Goal: Information Seeking & Learning: Find specific fact

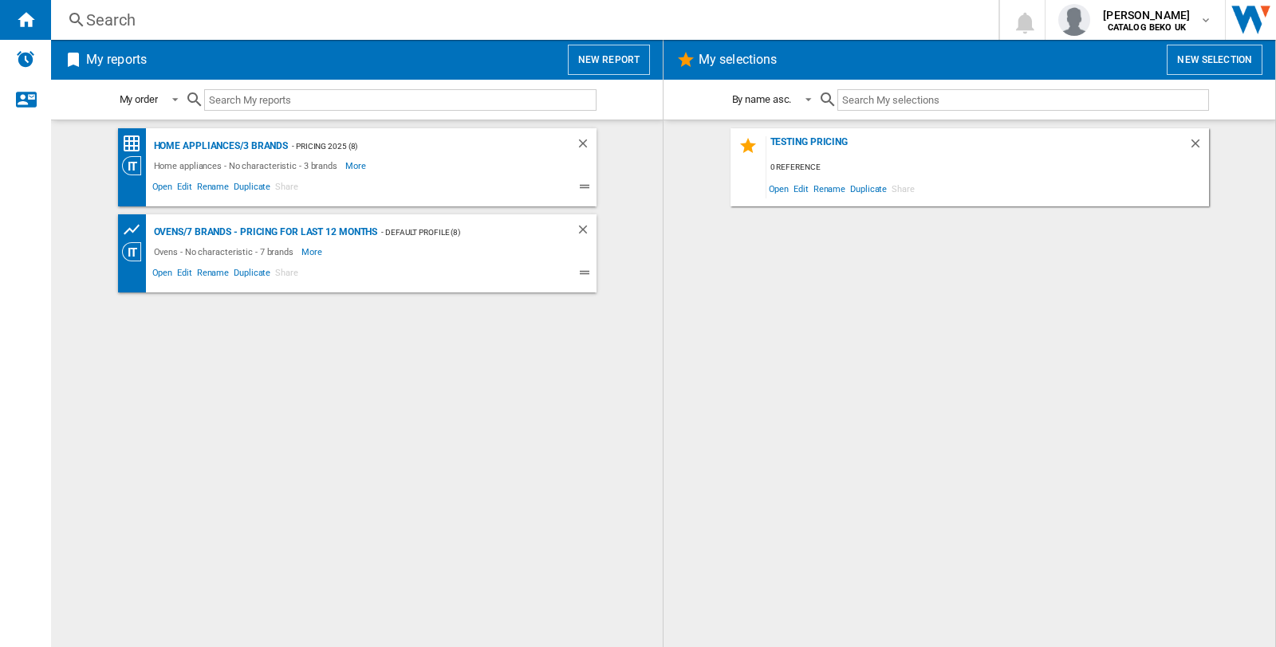
click at [98, 22] on div "Search" at bounding box center [521, 20] width 871 height 22
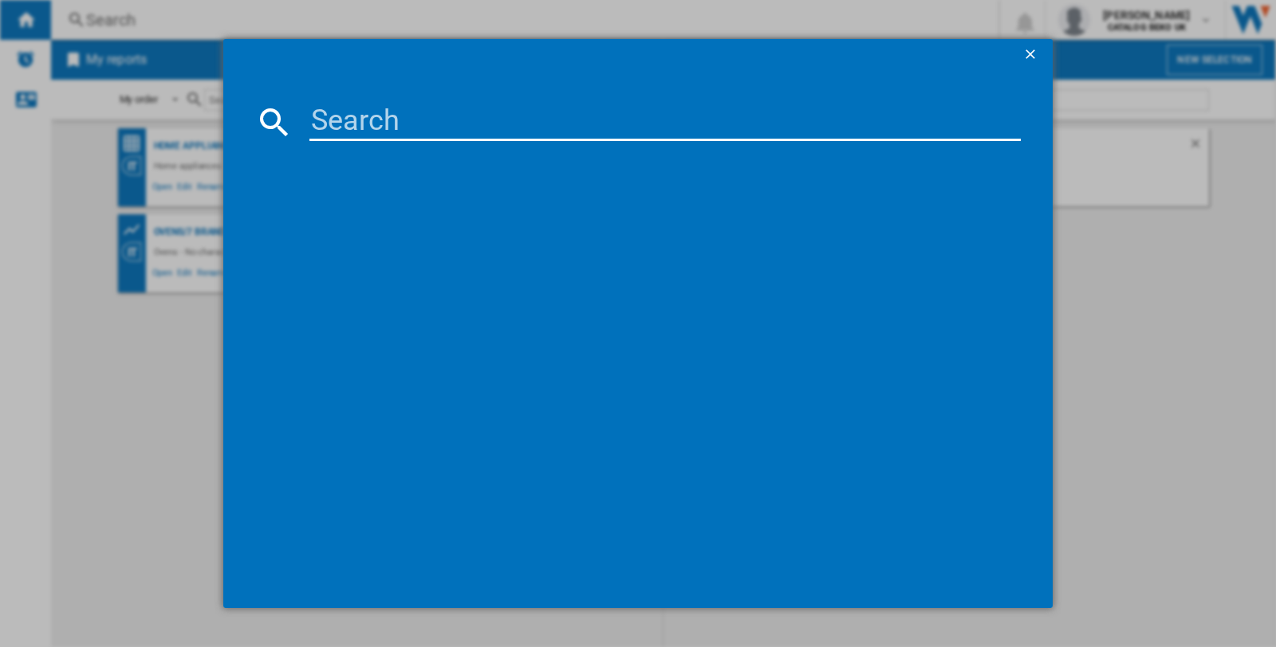
click at [403, 123] on input at bounding box center [664, 122] width 711 height 38
paste input "WHIRLPOOL W8IB15M6L WHITE"
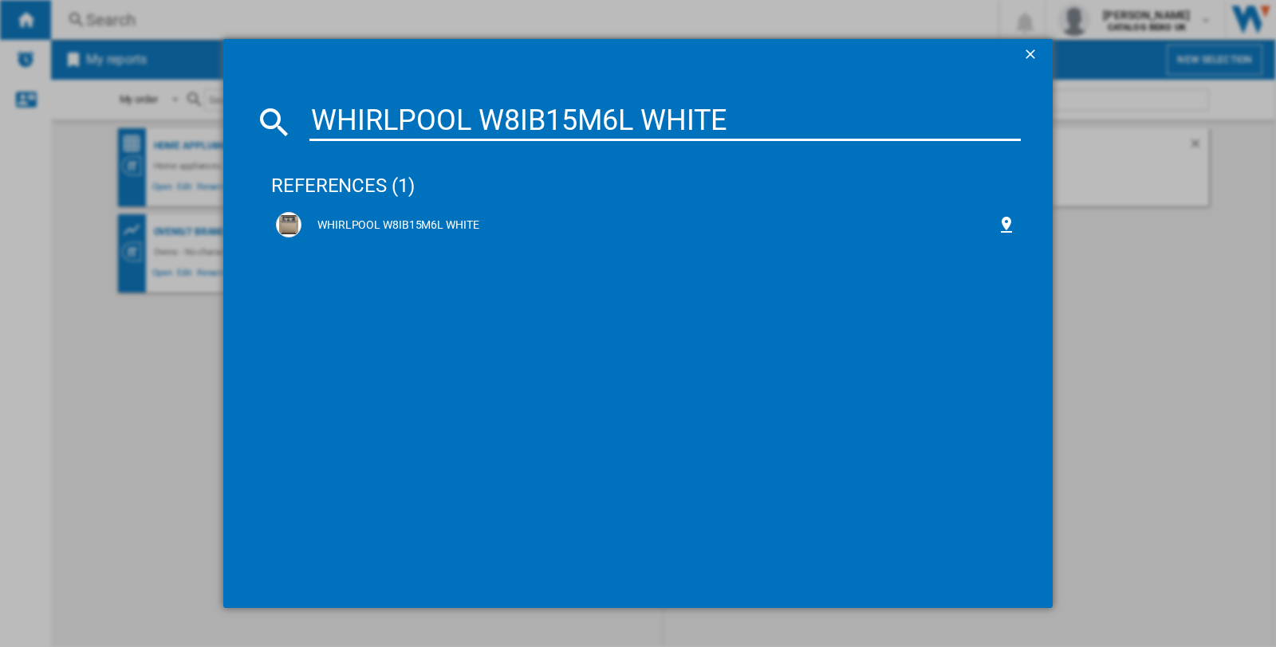
type input "WHIRLPOOL W8IB15M6L WHITE"
click at [401, 226] on div "WHIRLPOOL W8IB15M6L WHITE" at bounding box center [648, 226] width 695 height 16
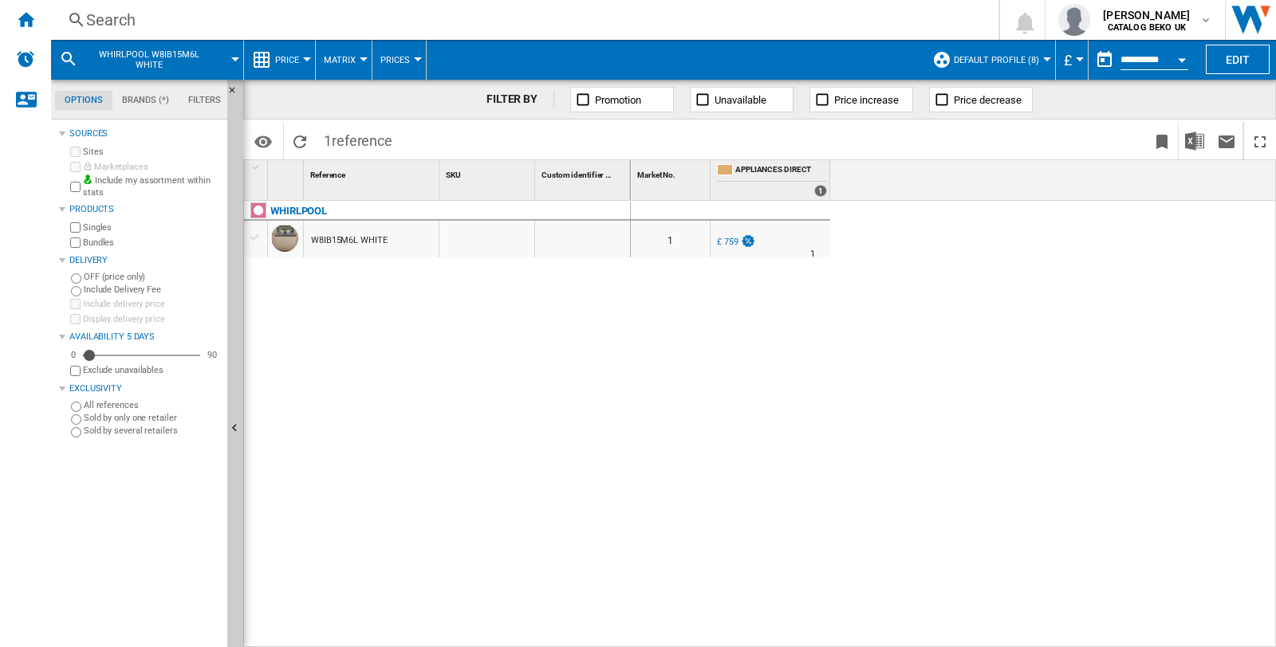
click at [1039, 58] on button "Default profile (8)" at bounding box center [1000, 60] width 93 height 40
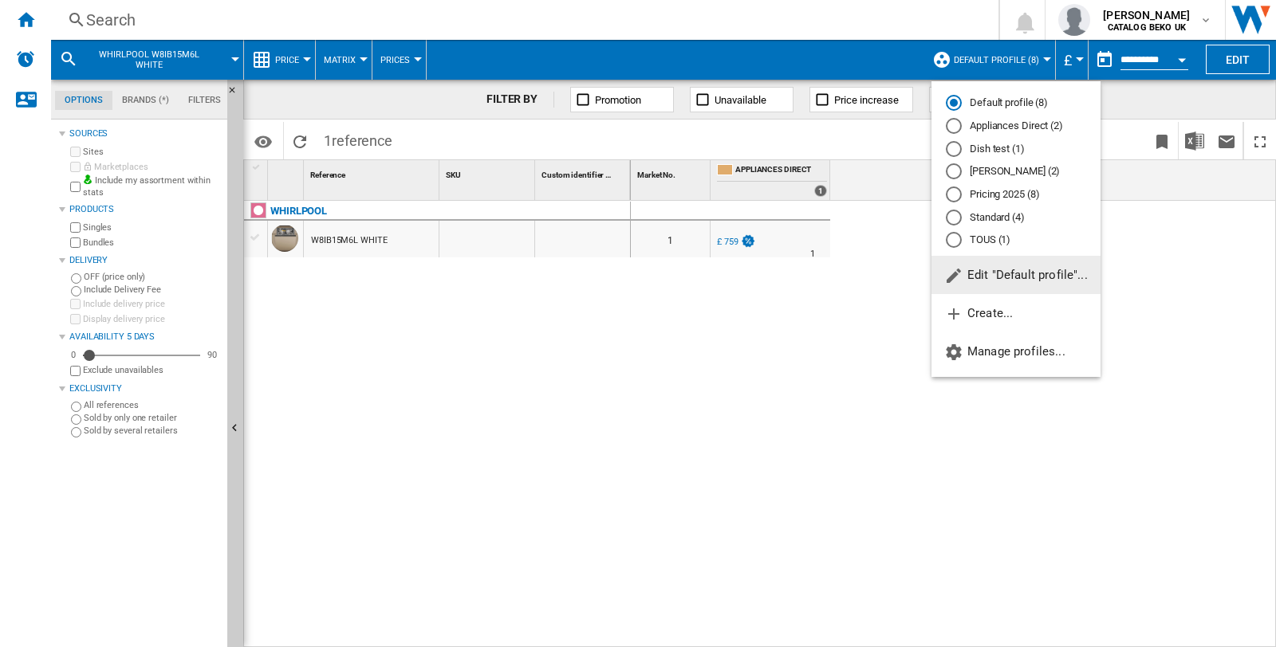
click at [744, 470] on md-backdrop at bounding box center [638, 323] width 1276 height 647
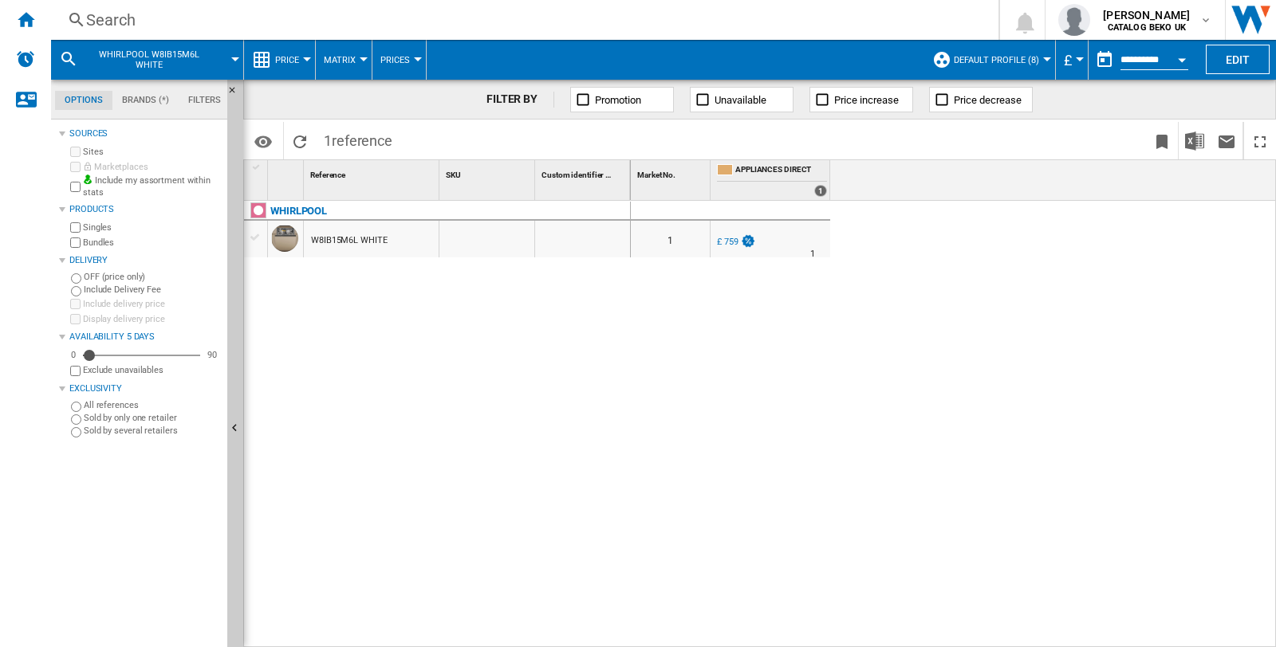
click at [113, 22] on div "Search" at bounding box center [521, 20] width 871 height 22
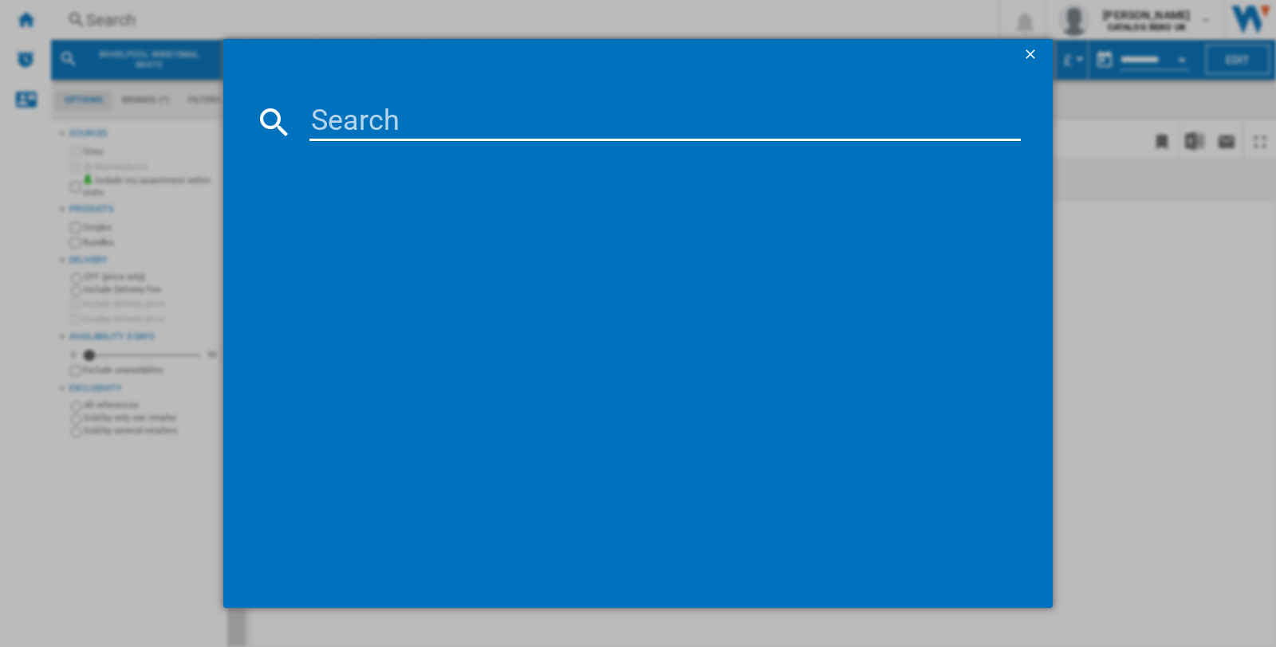
click at [345, 124] on input at bounding box center [664, 122] width 711 height 38
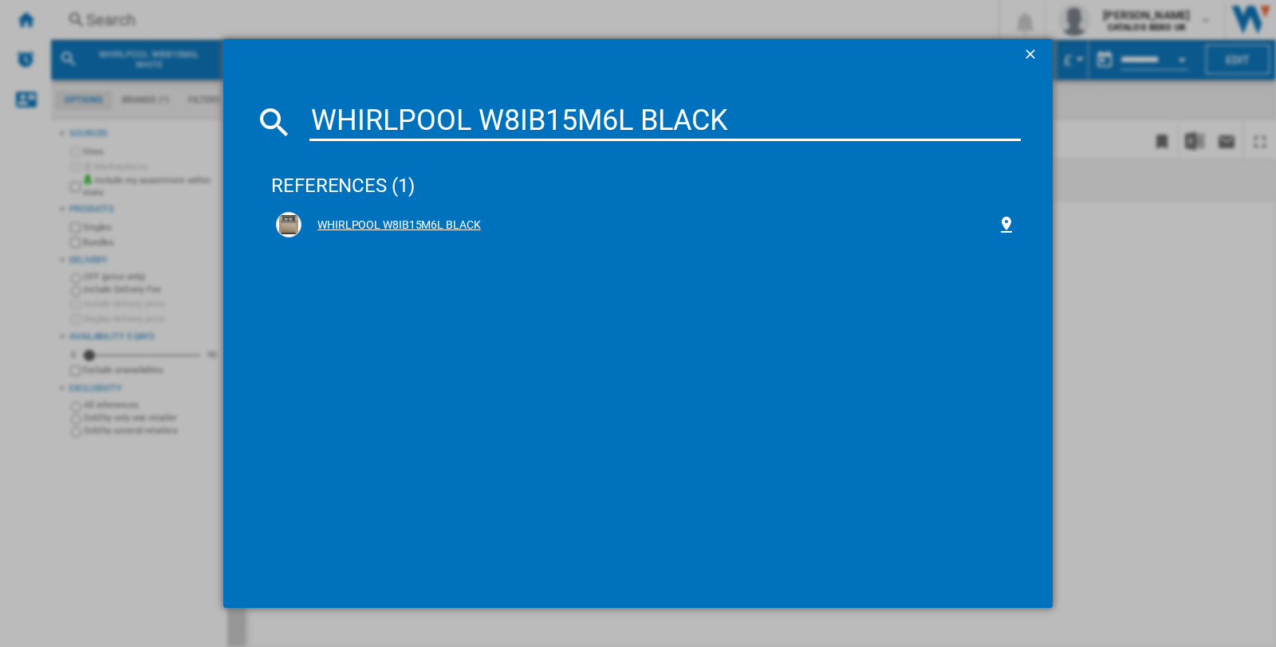
type input "WHIRLPOOL W8IB15M6L BLACK"
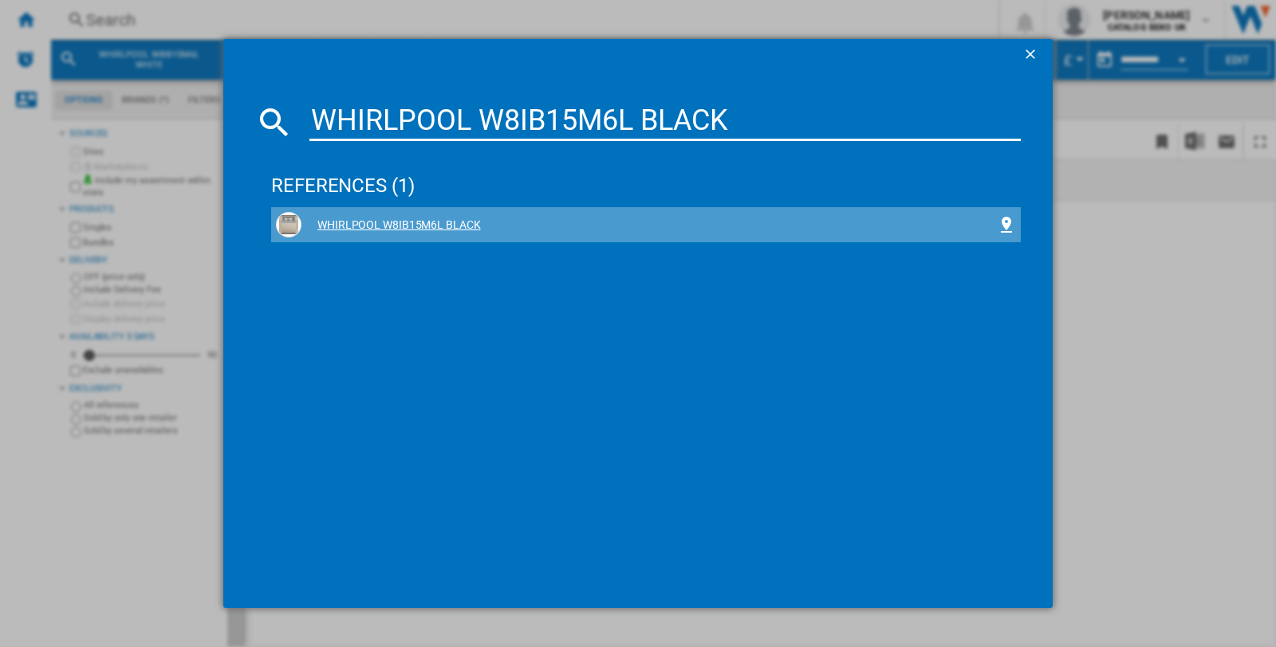
click at [377, 222] on div "WHIRLPOOL W8IB15M6L BLACK" at bounding box center [648, 226] width 695 height 16
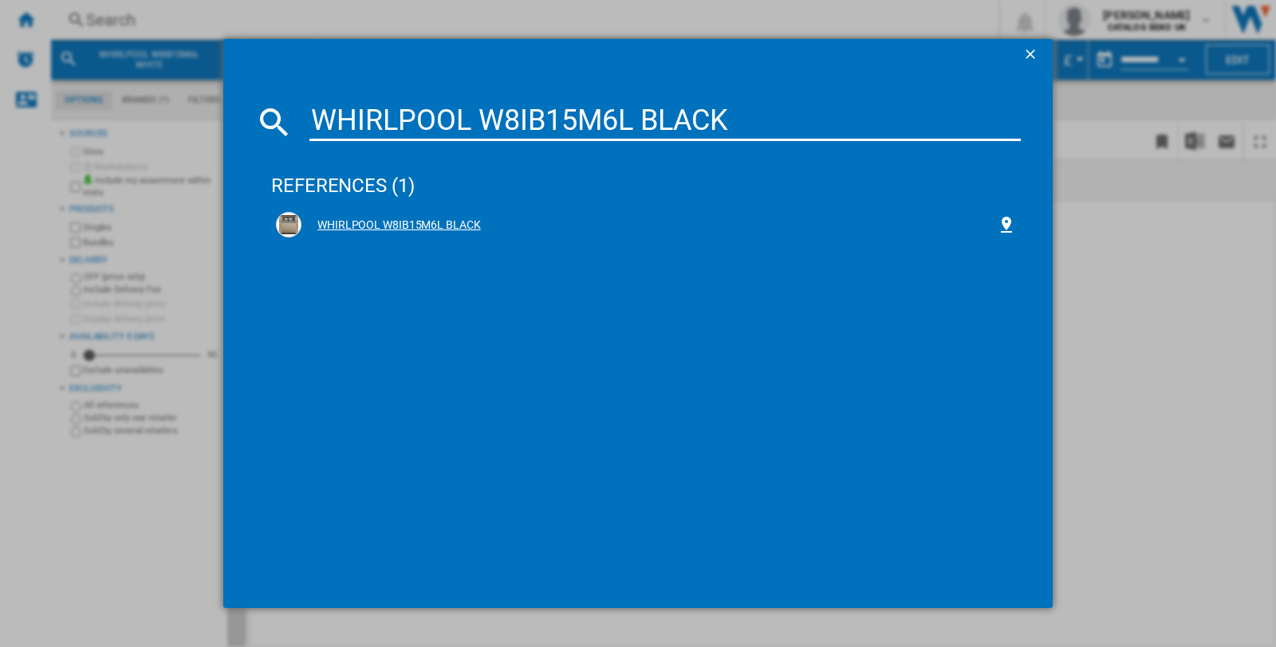
click at [407, 218] on div "WHIRLPOOL W8IB15M6L BLACK" at bounding box center [648, 226] width 695 height 16
click at [1008, 226] on ng-md-icon at bounding box center [1006, 224] width 19 height 19
click at [1006, 226] on ng-md-icon at bounding box center [1006, 224] width 19 height 19
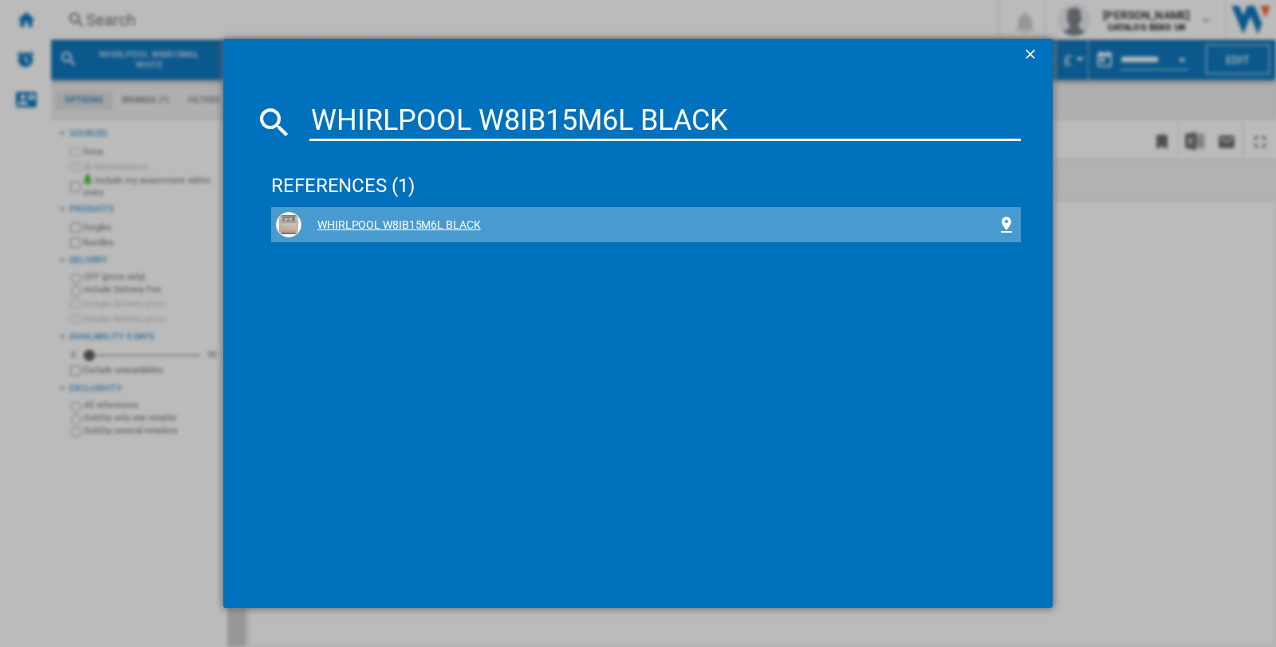
click at [354, 225] on div "WHIRLPOOL W8IB15M6L BLACK" at bounding box center [648, 226] width 695 height 16
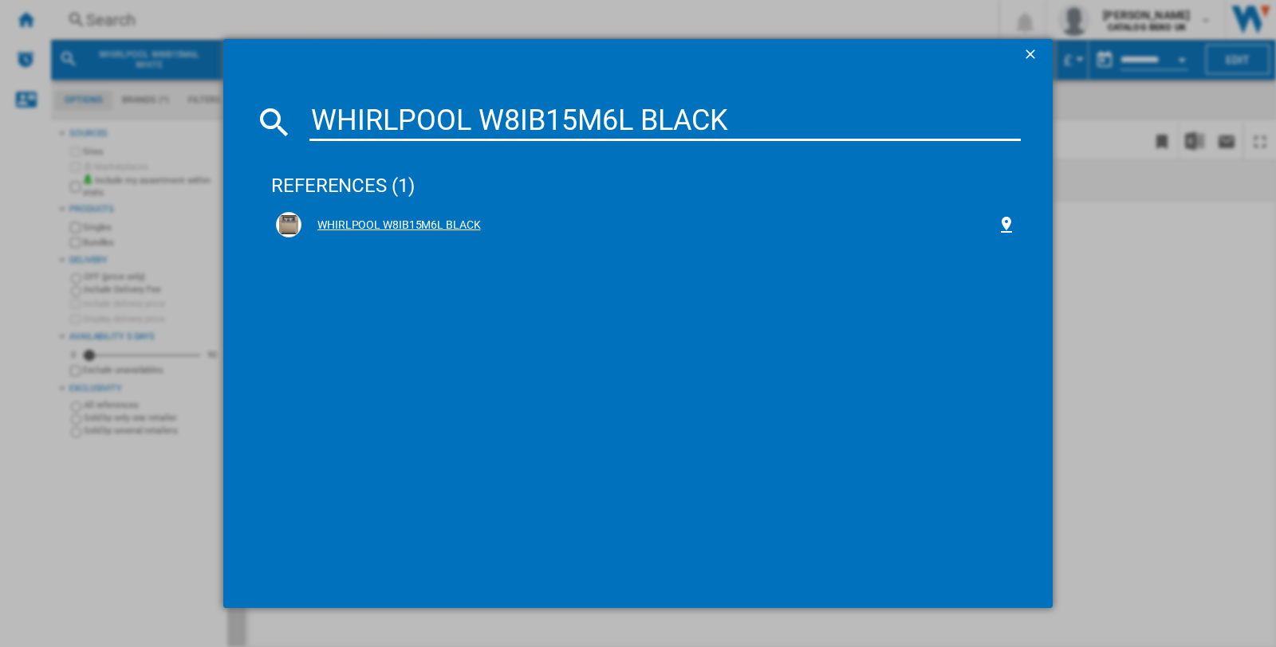
click at [285, 226] on img at bounding box center [288, 224] width 19 height 19
click at [1022, 44] on button "button" at bounding box center [1032, 55] width 32 height 32
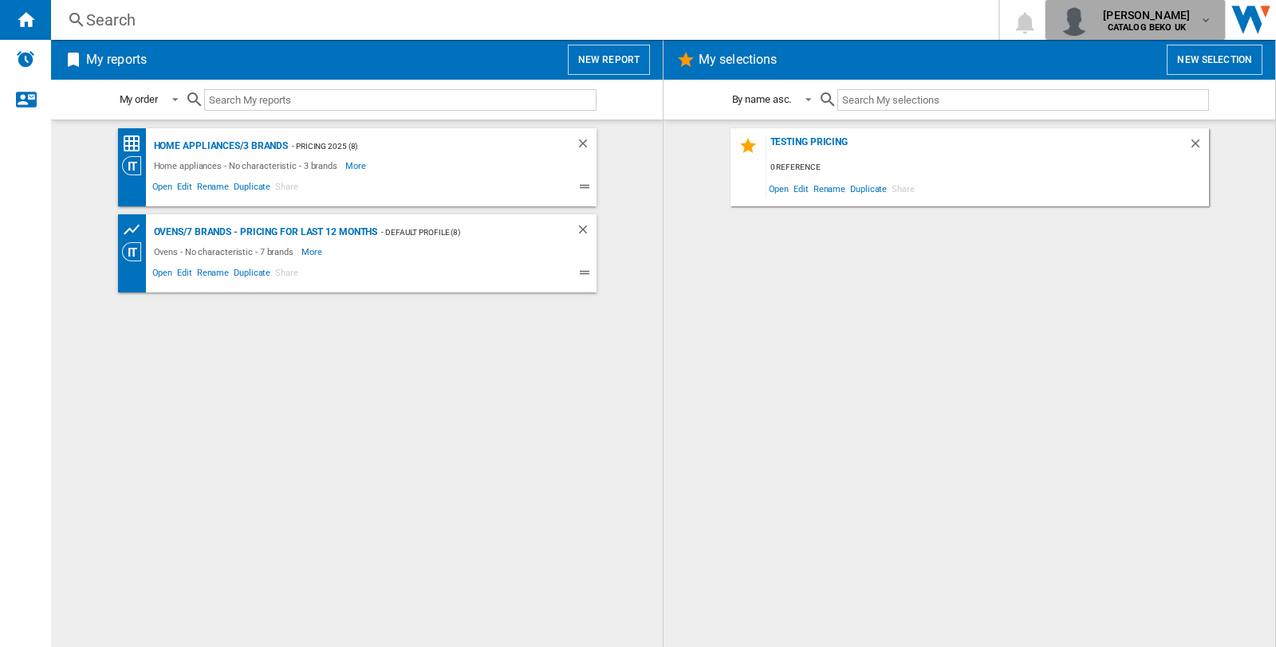
click at [1176, 19] on span "[PERSON_NAME]" at bounding box center [1146, 15] width 87 height 16
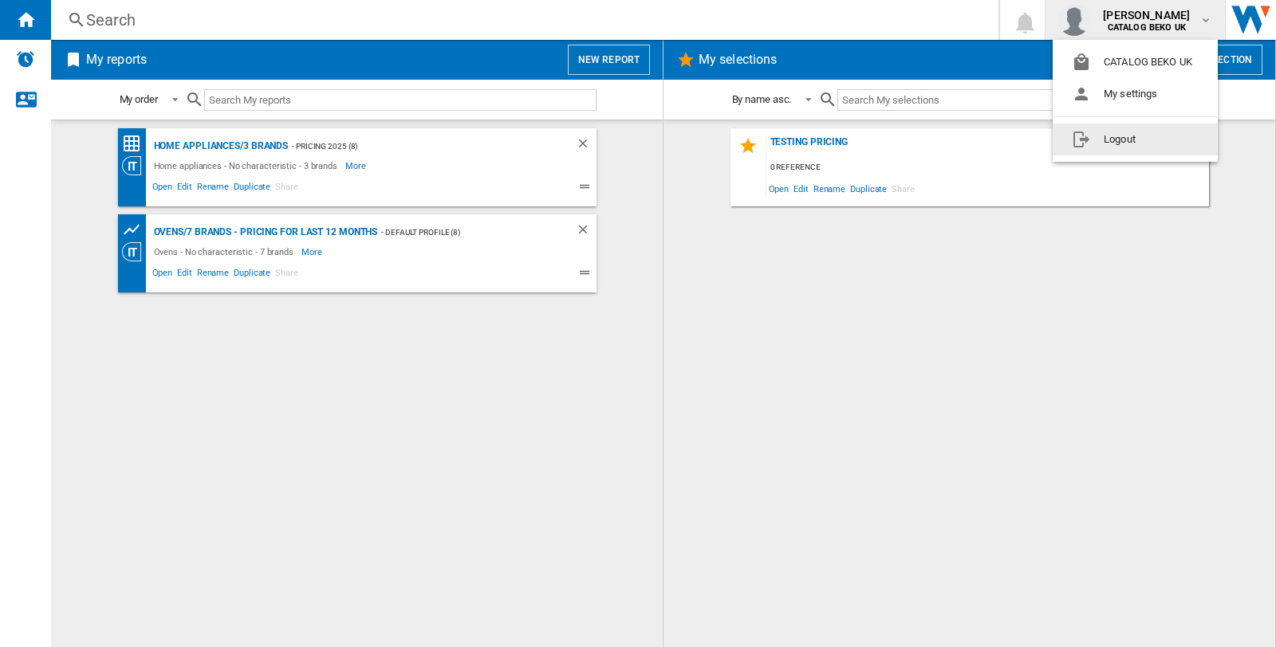
click at [1117, 140] on button "Logout" at bounding box center [1134, 140] width 165 height 32
